Goal: Task Accomplishment & Management: Use online tool/utility

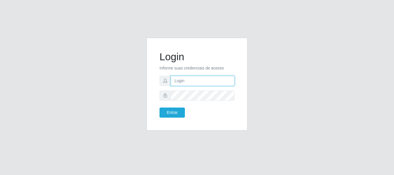
click at [199, 82] on input "text" at bounding box center [203, 81] width 64 height 10
type input "[EMAIL_ADDRESS][PERSON_NAME][DOMAIN_NAME]"
click at [205, 82] on input "[EMAIL_ADDRESS][PERSON_NAME][DOMAIN_NAME]" at bounding box center [203, 81] width 64 height 10
drag, startPoint x: 221, startPoint y: 82, endPoint x: 167, endPoint y: 85, distance: 54.8
click at [167, 85] on div "[EMAIL_ADDRESS][PERSON_NAME][DOMAIN_NAME]" at bounding box center [196, 81] width 75 height 10
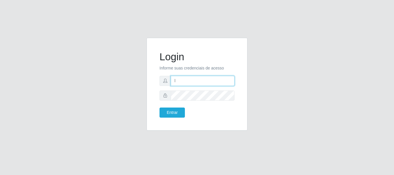
type input "[EMAIL_ADDRESS][DOMAIN_NAME]"
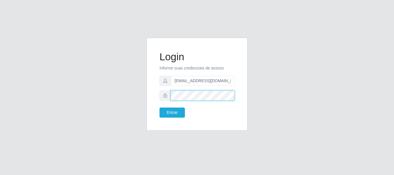
click at [159, 107] on button "Entrar" at bounding box center [171, 112] width 25 height 10
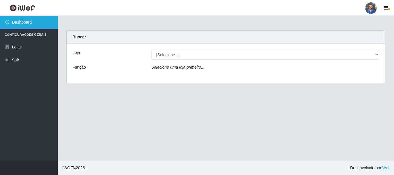
click at [38, 22] on link "Dashboard" at bounding box center [29, 22] width 58 height 13
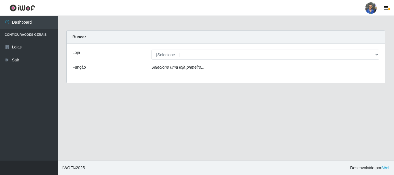
click at [169, 69] on icon "Selecione uma loja primeiro..." at bounding box center [177, 67] width 53 height 5
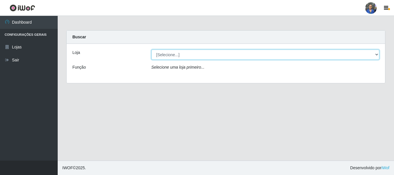
click at [169, 55] on select "[Selecione...] SuperFácil Atacado - Rodoviária" at bounding box center [265, 55] width 228 height 10
select select "400"
click at [151, 50] on select "[Selecione...] SuperFácil Atacado - Rodoviária" at bounding box center [265, 55] width 228 height 10
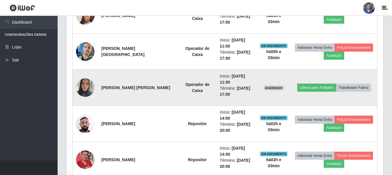
scroll to position [317, 0]
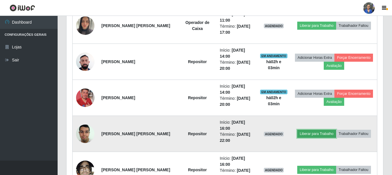
click at [312, 135] on button "Liberar para Trabalho" at bounding box center [316, 134] width 39 height 8
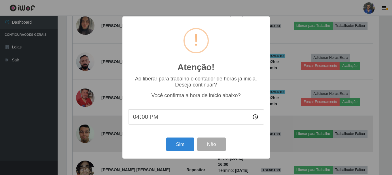
scroll to position [120, 314]
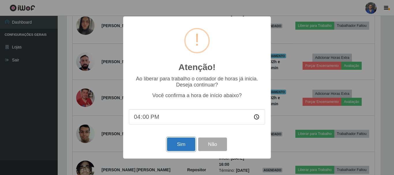
click at [183, 144] on button "Sim" at bounding box center [181, 144] width 28 height 14
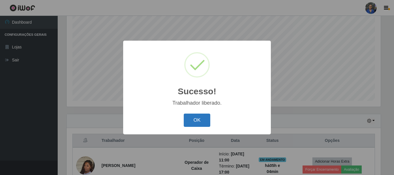
click at [200, 121] on button "OK" at bounding box center [197, 121] width 27 height 14
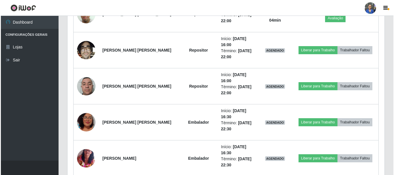
scroll to position [408, 0]
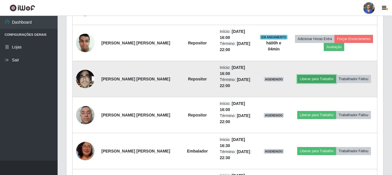
click at [314, 79] on button "Liberar para Trabalho" at bounding box center [316, 79] width 39 height 8
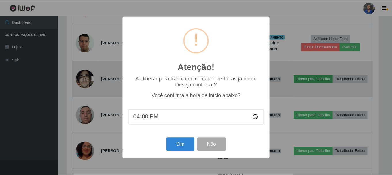
scroll to position [120, 314]
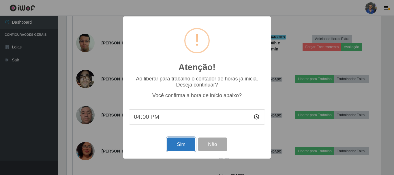
click at [179, 144] on button "Sim" at bounding box center [181, 144] width 28 height 14
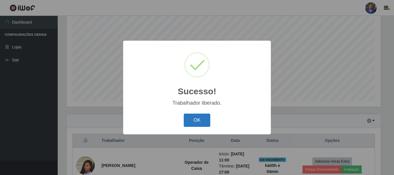
click at [199, 120] on button "OK" at bounding box center [197, 121] width 27 height 14
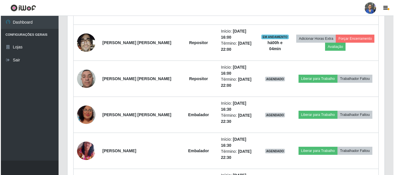
scroll to position [451, 0]
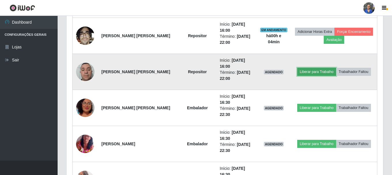
click at [314, 73] on button "Liberar para Trabalho" at bounding box center [316, 72] width 39 height 8
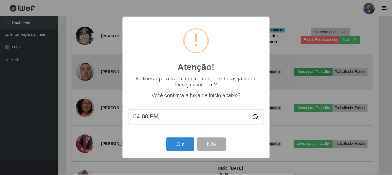
scroll to position [120, 314]
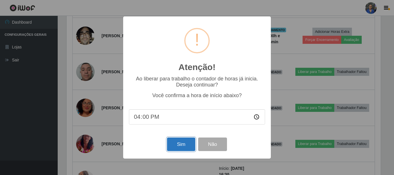
click at [183, 146] on button "Sim" at bounding box center [181, 144] width 28 height 14
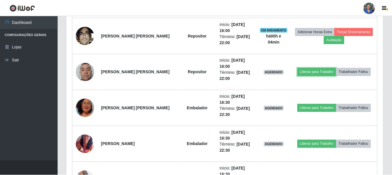
scroll to position [0, 0]
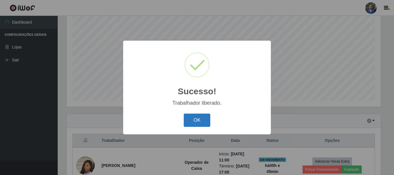
click at [198, 121] on button "OK" at bounding box center [197, 121] width 27 height 14
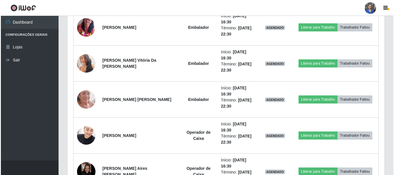
scroll to position [552, 0]
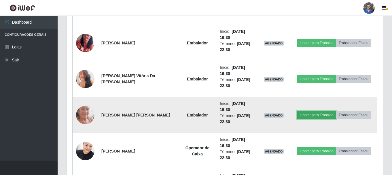
click at [308, 115] on button "Liberar para Trabalho" at bounding box center [316, 115] width 39 height 8
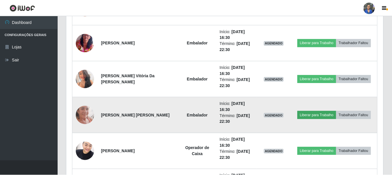
scroll to position [120, 314]
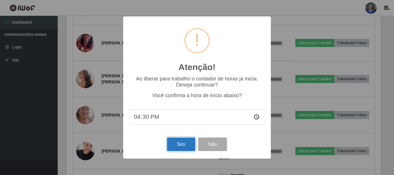
click at [186, 143] on button "Sim" at bounding box center [181, 144] width 28 height 14
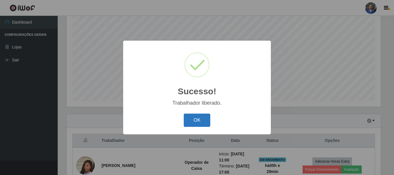
click at [193, 120] on button "OK" at bounding box center [197, 121] width 27 height 14
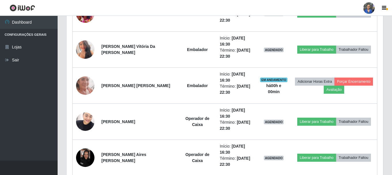
scroll to position [595, 0]
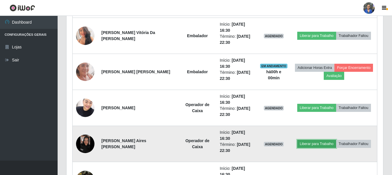
click at [305, 142] on button "Liberar para Trabalho" at bounding box center [316, 144] width 39 height 8
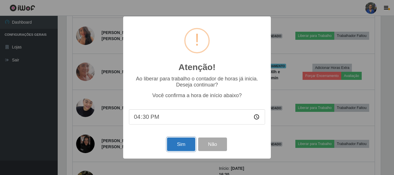
click at [178, 145] on button "Sim" at bounding box center [181, 144] width 28 height 14
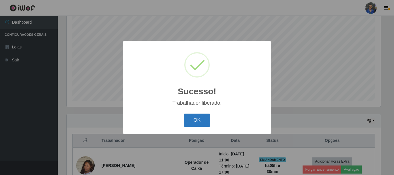
click at [189, 120] on button "OK" at bounding box center [197, 121] width 27 height 14
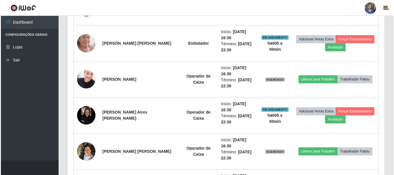
scroll to position [624, 0]
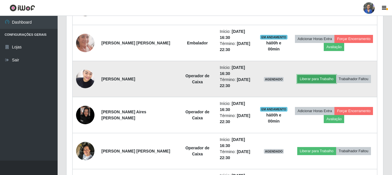
click at [305, 78] on button "Liberar para Trabalho" at bounding box center [316, 79] width 39 height 8
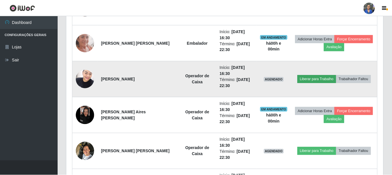
scroll to position [120, 314]
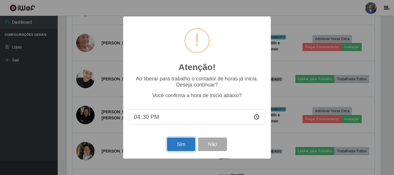
click at [176, 142] on button "Sim" at bounding box center [181, 144] width 28 height 14
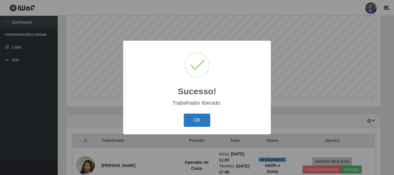
click at [197, 121] on button "OK" at bounding box center [197, 121] width 27 height 14
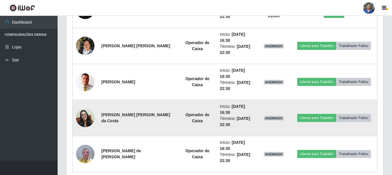
scroll to position [739, 0]
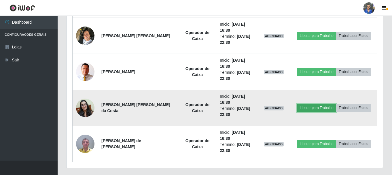
click at [308, 109] on button "Liberar para Trabalho" at bounding box center [316, 108] width 39 height 8
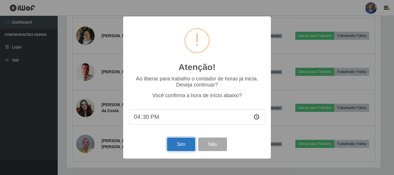
click at [176, 145] on button "Sim" at bounding box center [181, 144] width 28 height 14
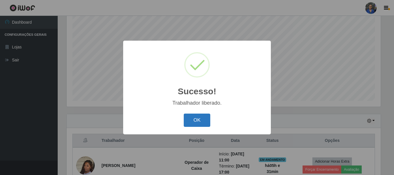
click at [193, 116] on button "OK" at bounding box center [197, 121] width 27 height 14
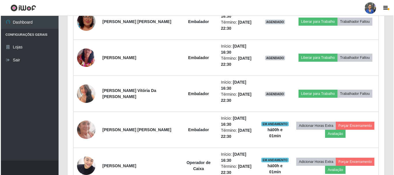
scroll to position [537, 0]
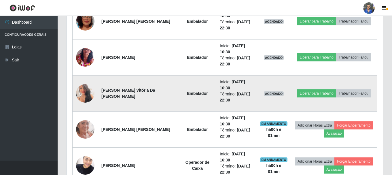
click at [88, 90] on img at bounding box center [85, 93] width 18 height 26
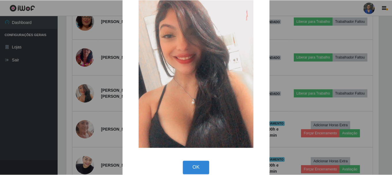
scroll to position [29, 0]
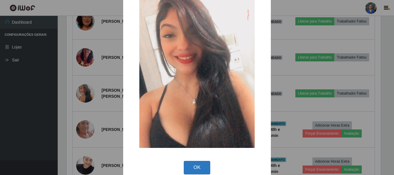
click at [185, 167] on button "OK" at bounding box center [197, 168] width 27 height 14
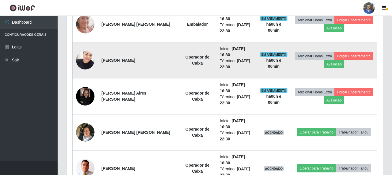
scroll to position [653, 0]
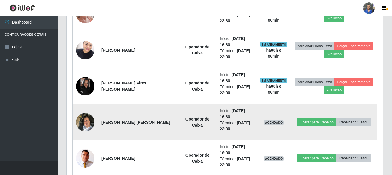
click at [82, 122] on img at bounding box center [85, 122] width 18 height 24
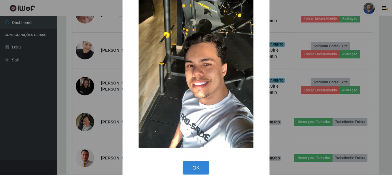
scroll to position [29, 0]
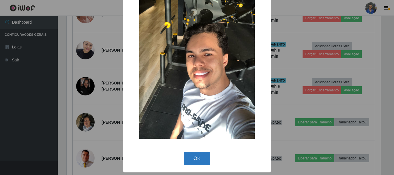
click at [194, 160] on button "OK" at bounding box center [197, 159] width 27 height 14
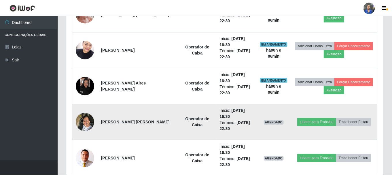
scroll to position [120, 317]
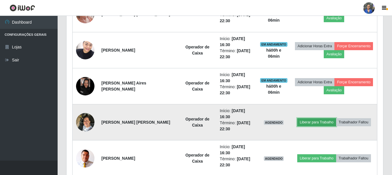
click at [315, 122] on button "Liberar para Trabalho" at bounding box center [316, 122] width 39 height 8
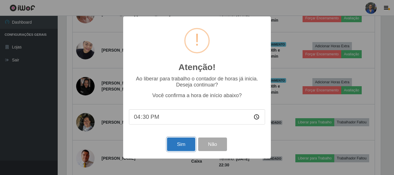
click at [182, 145] on button "Sim" at bounding box center [181, 144] width 28 height 14
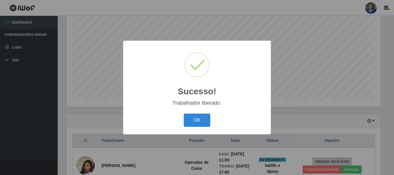
click at [196, 113] on div "OK Cancel" at bounding box center [197, 120] width 136 height 16
click at [193, 120] on button "OK" at bounding box center [197, 121] width 27 height 14
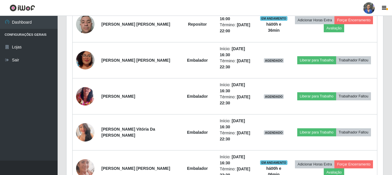
scroll to position [509, 0]
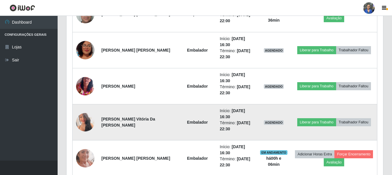
click at [85, 120] on img at bounding box center [85, 122] width 18 height 26
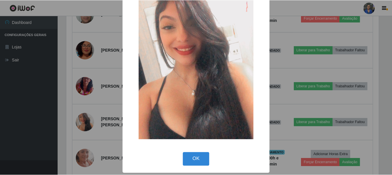
scroll to position [38, 0]
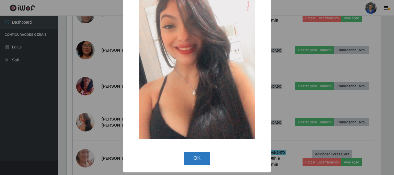
click at [200, 155] on button "OK" at bounding box center [197, 159] width 27 height 14
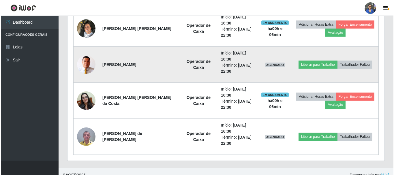
scroll to position [754, 0]
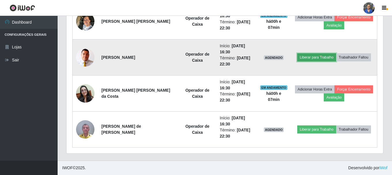
click at [310, 57] on button "Liberar para Trabalho" at bounding box center [316, 57] width 39 height 8
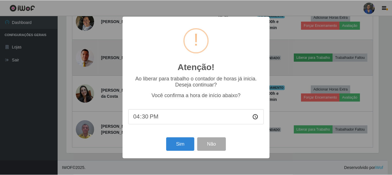
scroll to position [120, 314]
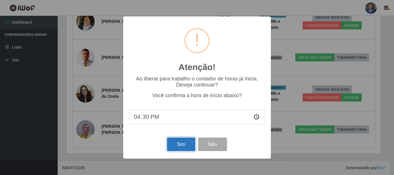
click at [177, 148] on button "Sim" at bounding box center [181, 144] width 28 height 14
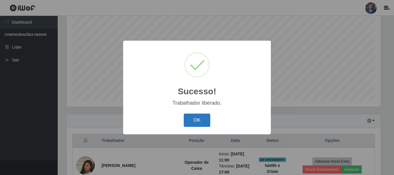
click at [193, 116] on button "OK" at bounding box center [197, 121] width 27 height 14
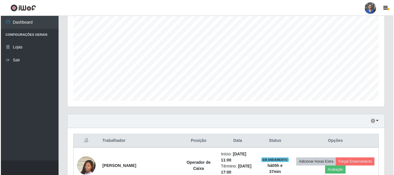
scroll to position [249, 0]
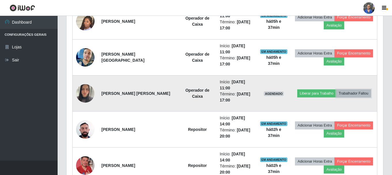
click at [359, 95] on button "Trabalhador Faltou" at bounding box center [353, 93] width 35 height 8
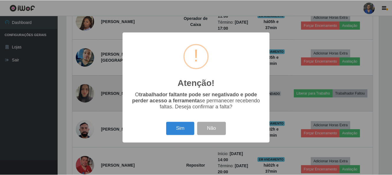
scroll to position [120, 314]
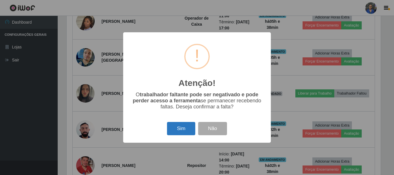
click at [186, 129] on button "Sim" at bounding box center [181, 129] width 28 height 14
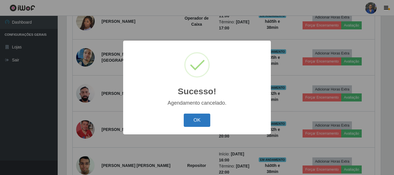
click at [197, 118] on button "OK" at bounding box center [197, 121] width 27 height 14
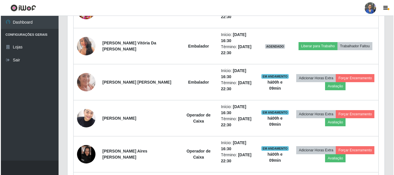
scroll to position [516, 0]
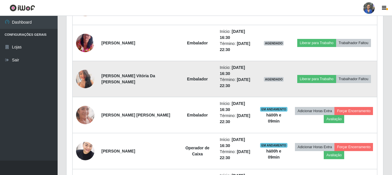
click at [305, 73] on td "Liberar para Trabalho Trabalhador Faltou" at bounding box center [334, 79] width 86 height 36
click at [310, 77] on button "Liberar para Trabalho" at bounding box center [316, 79] width 39 height 8
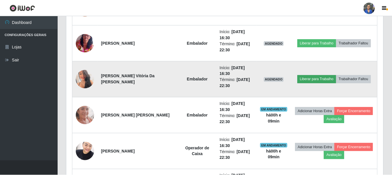
scroll to position [120, 314]
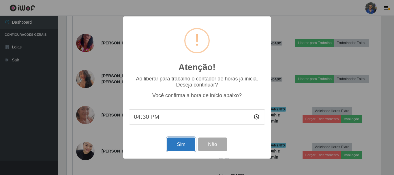
click at [178, 143] on button "Sim" at bounding box center [181, 144] width 28 height 14
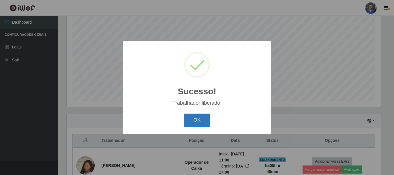
click at [193, 121] on button "OK" at bounding box center [197, 121] width 27 height 14
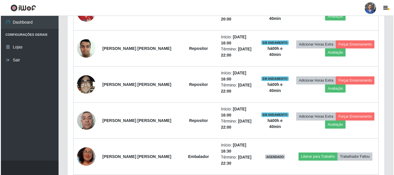
scroll to position [422, 0]
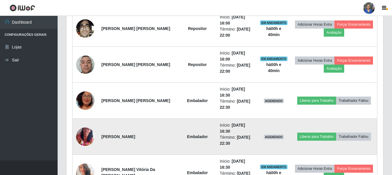
click at [82, 140] on img at bounding box center [85, 136] width 18 height 25
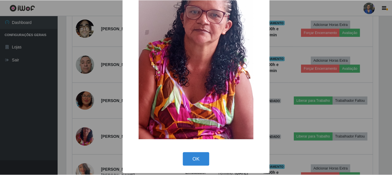
scroll to position [34, 0]
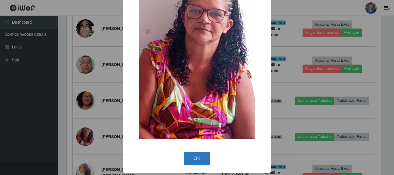
click at [187, 156] on button "OK" at bounding box center [197, 159] width 27 height 14
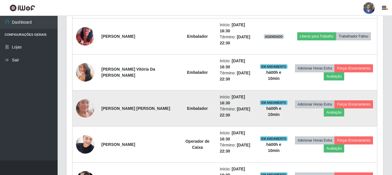
scroll to position [516, 0]
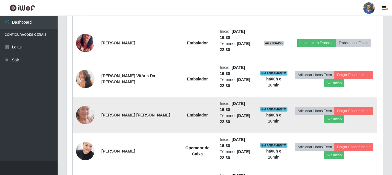
click at [83, 115] on img at bounding box center [85, 115] width 18 height 40
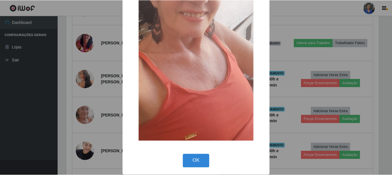
scroll to position [127, 0]
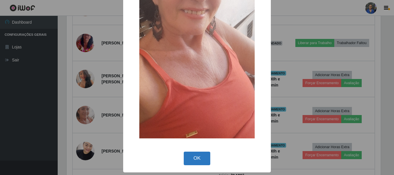
click at [202, 158] on button "OK" at bounding box center [197, 159] width 27 height 14
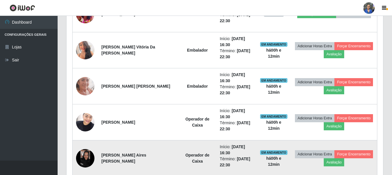
scroll to position [574, 0]
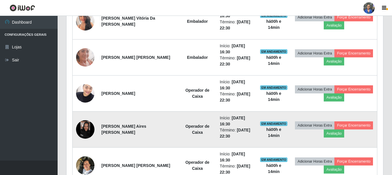
click at [148, 160] on td "[PERSON_NAME] [PERSON_NAME]" at bounding box center [138, 166] width 81 height 36
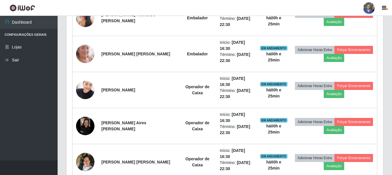
scroll to position [576, 0]
